Goal: Find specific page/section: Find specific page/section

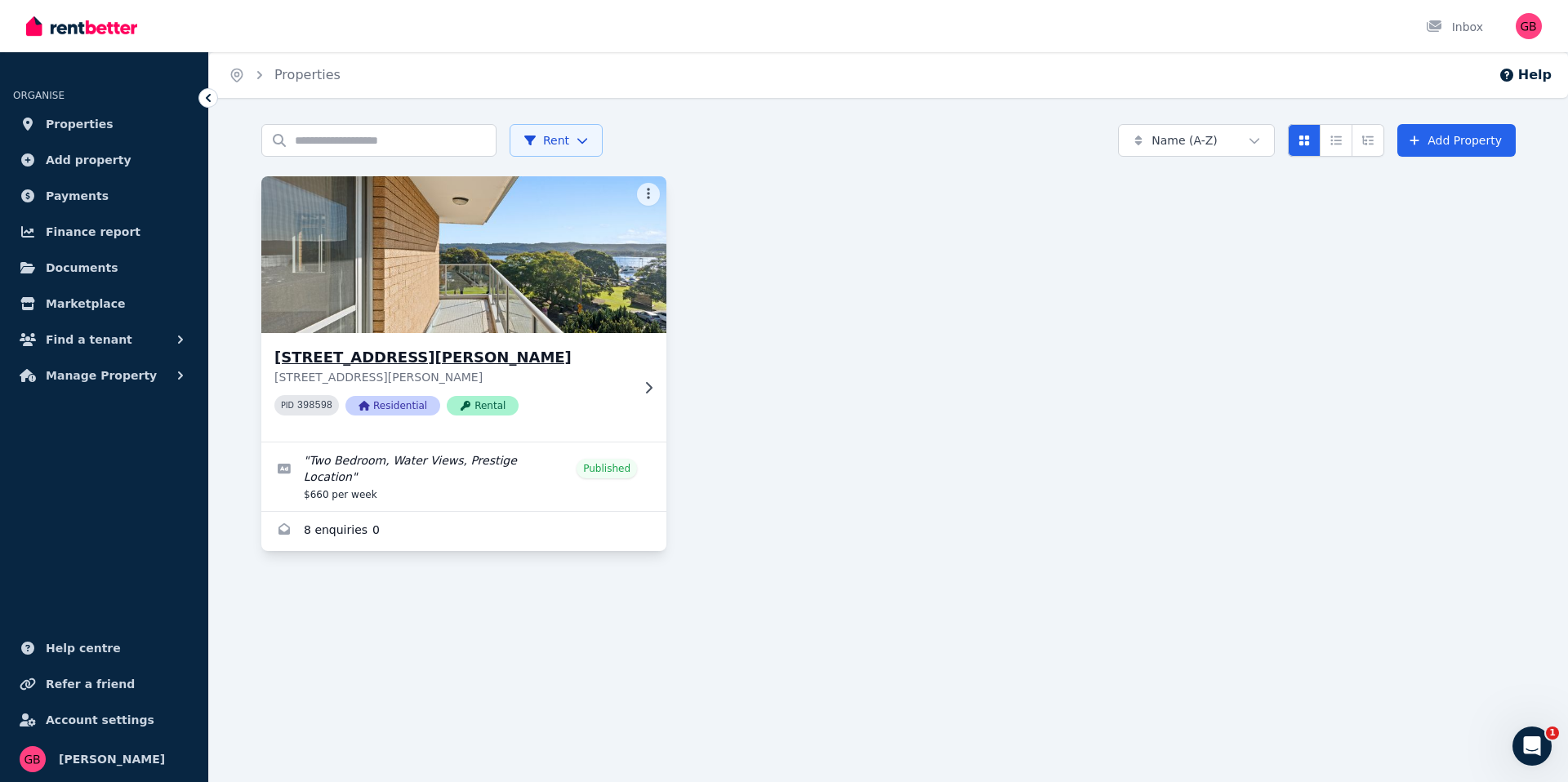
click at [517, 439] on div "13 Masons Parade, Point Frederick 13 Masons Parade, Point Frederick NSW 2250 PI…" at bounding box center [463, 387] width 405 height 109
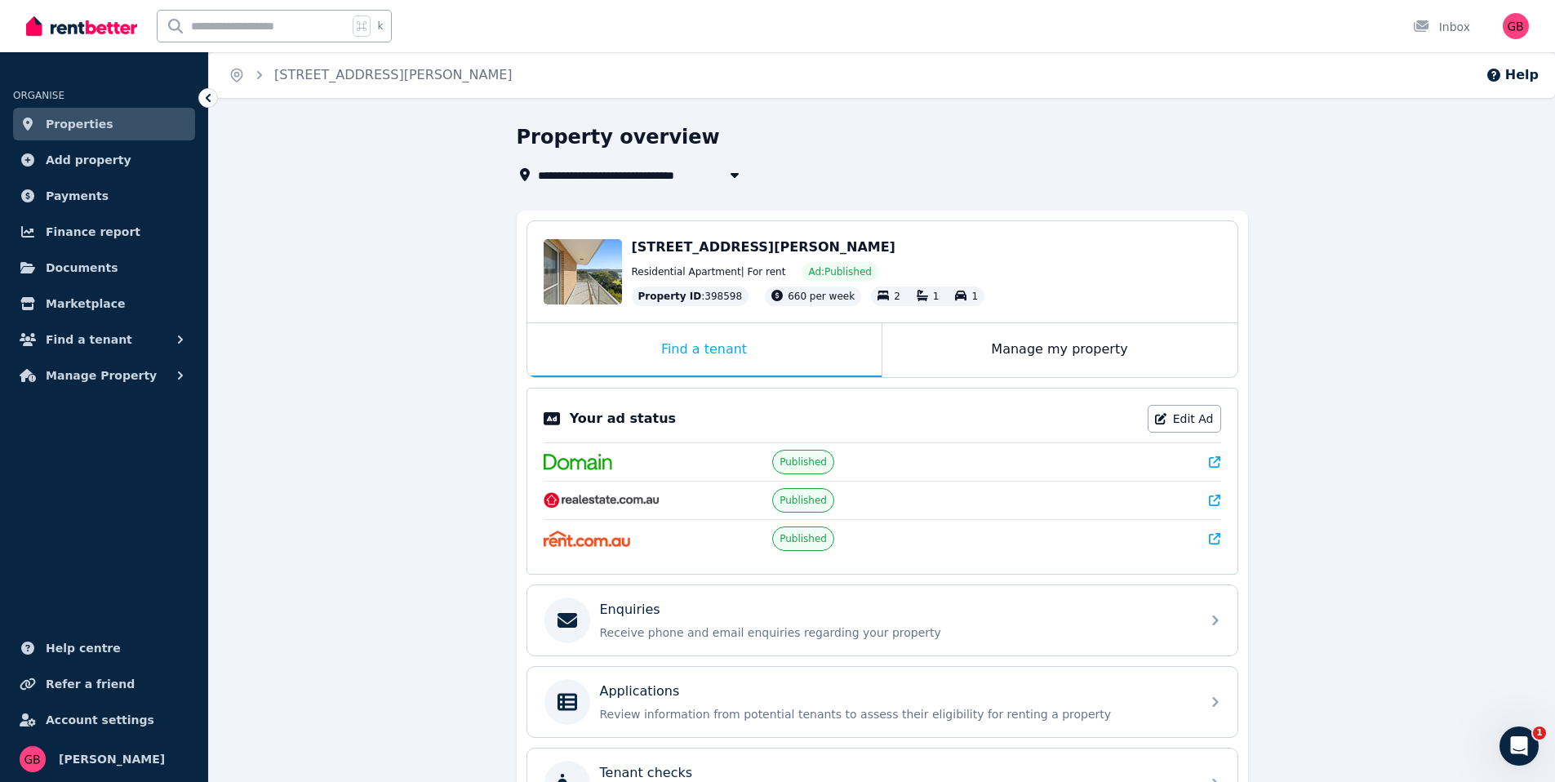
click at [210, 98] on icon at bounding box center [208, 98] width 16 height 16
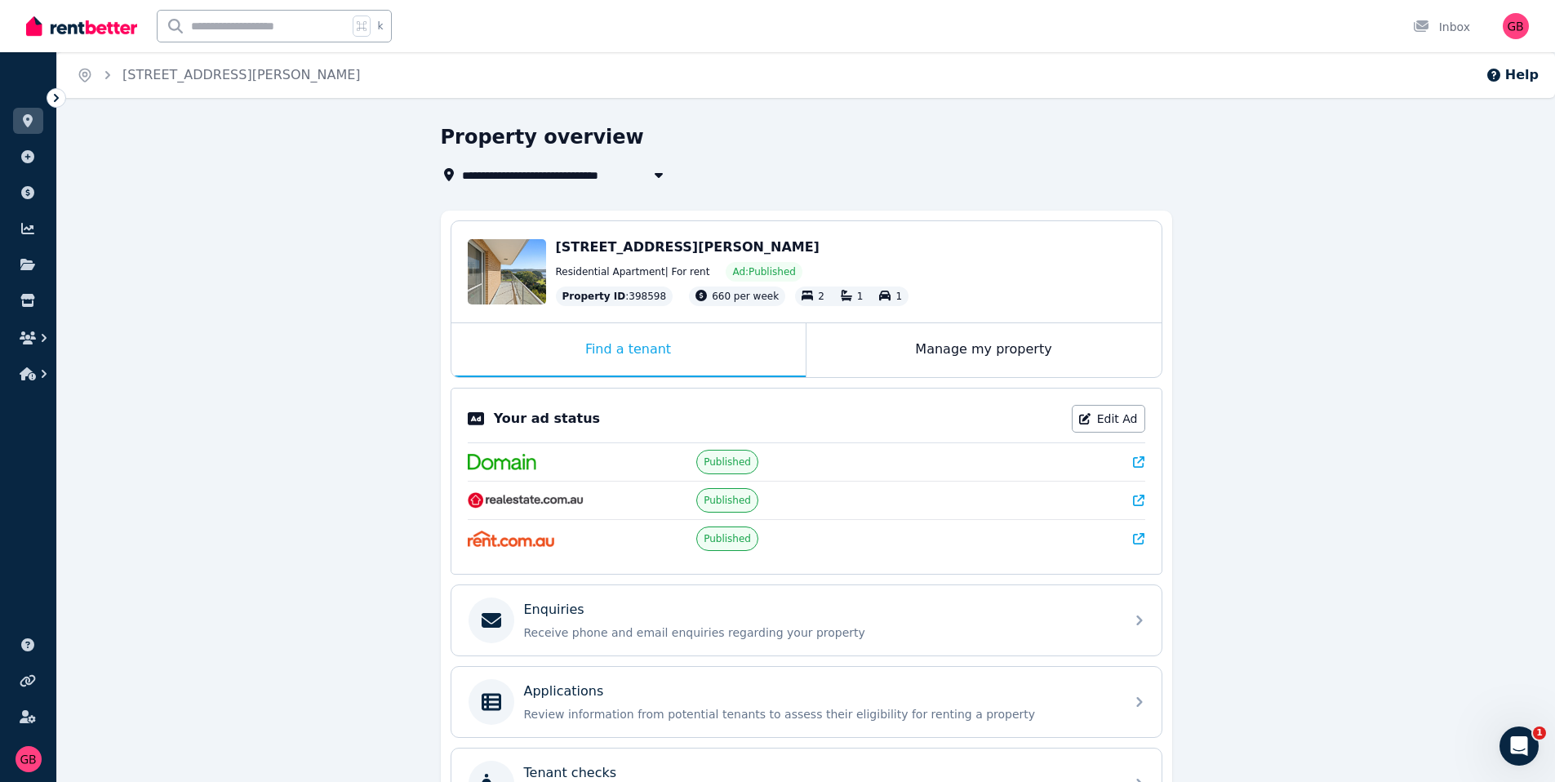
click at [110, 82] on icon "Breadcrumb" at bounding box center [108, 75] width 16 height 16
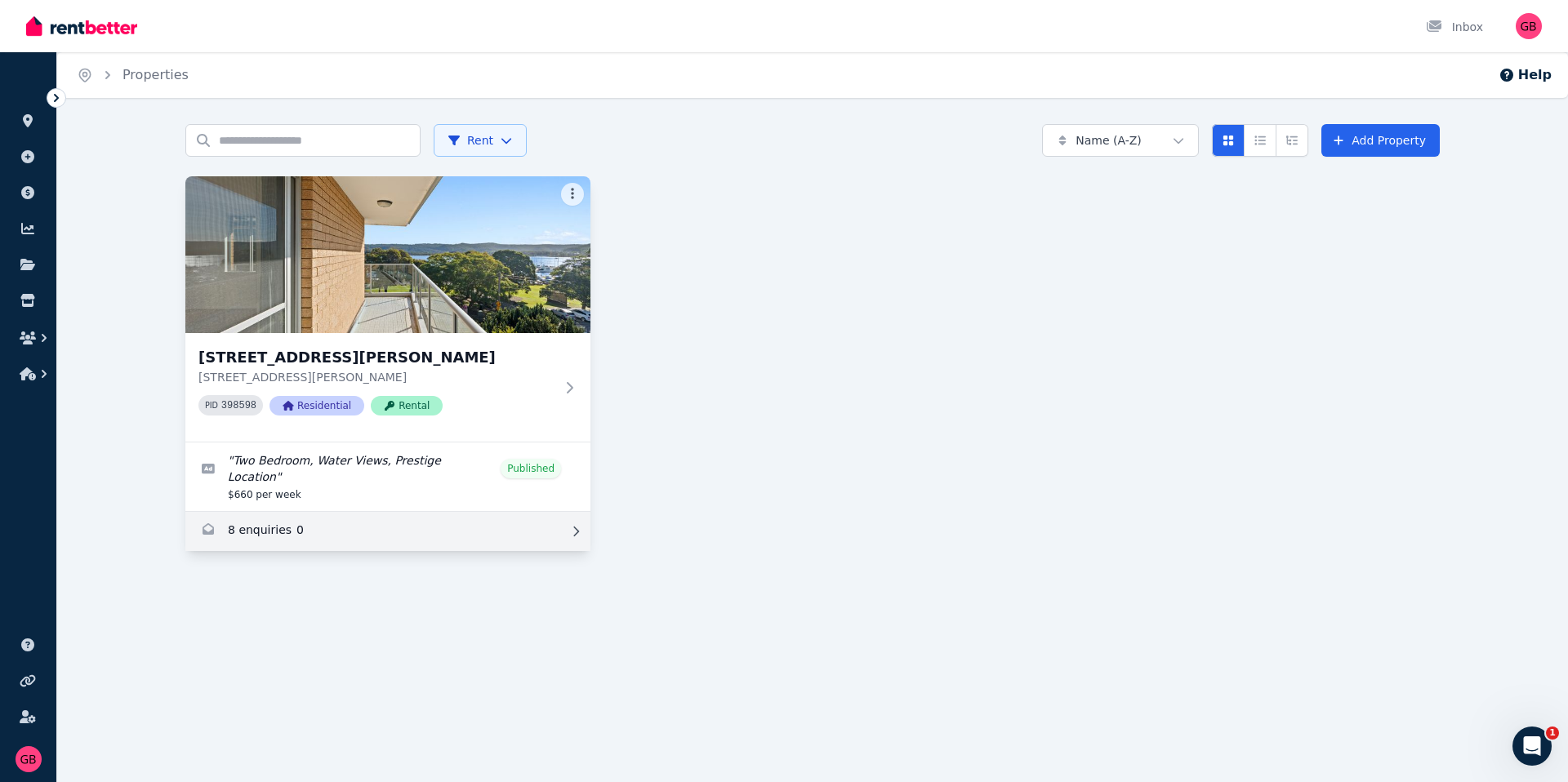
click at [359, 512] on link "Enquiries for 13 Masons Parade, Point Frederick" at bounding box center [387, 531] width 405 height 39
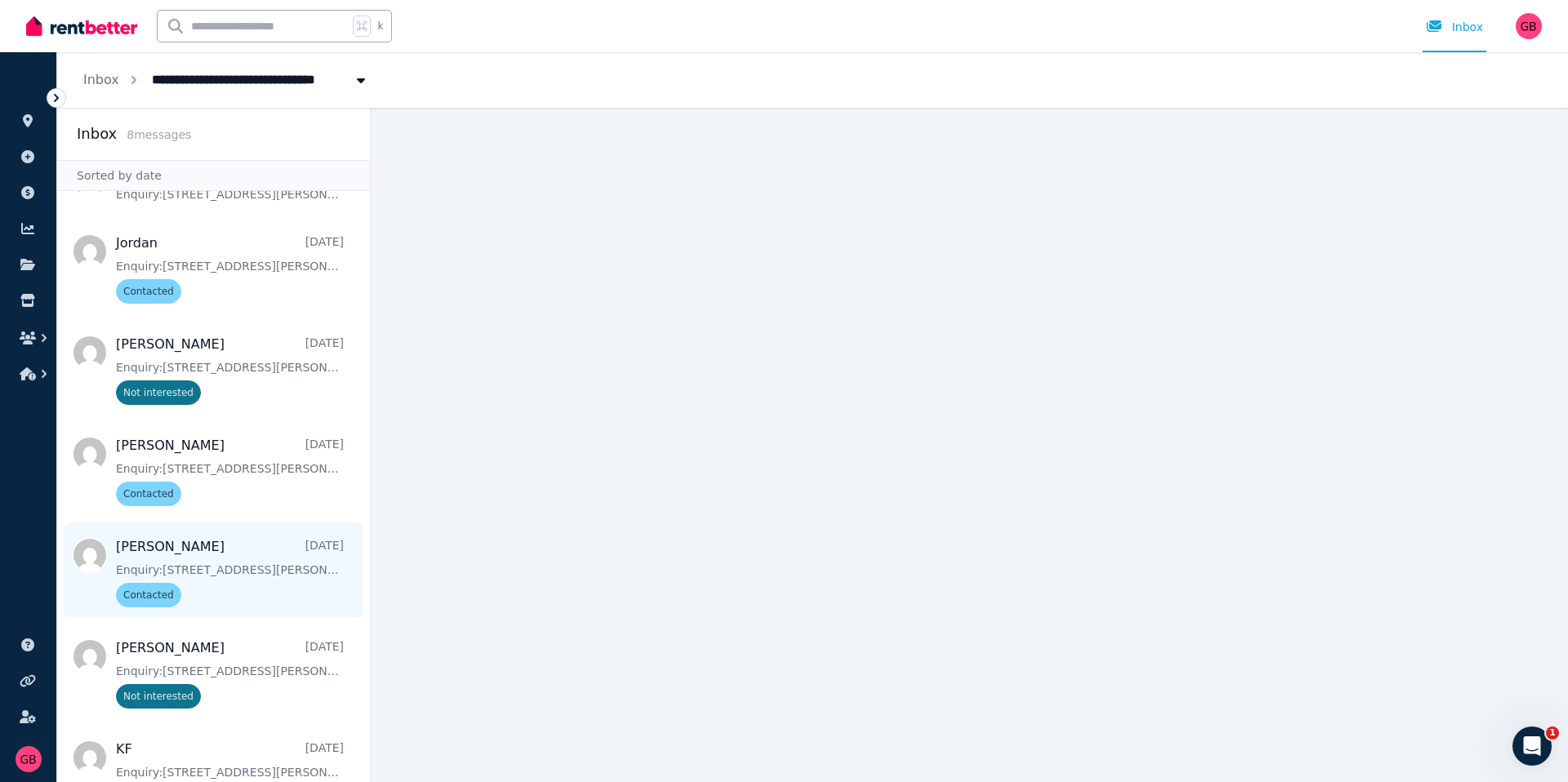
scroll to position [145, 0]
